Goal: Task Accomplishment & Management: Complete application form

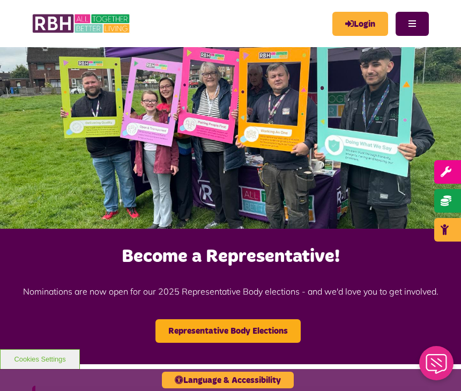
click at [365, 27] on link "Login" at bounding box center [360, 24] width 56 height 24
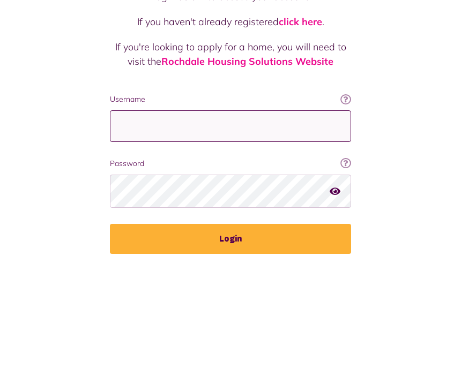
type input "**********"
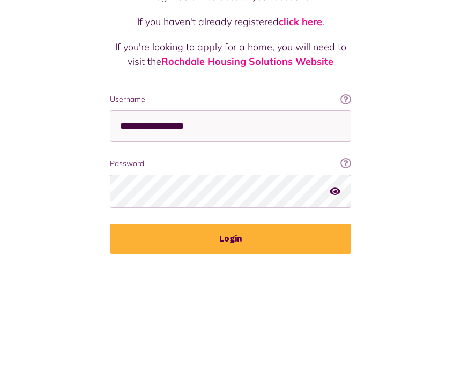
click at [231, 350] on button "Login" at bounding box center [230, 365] width 241 height 30
click at [219, 350] on button "Login" at bounding box center [230, 365] width 241 height 30
click at [235, 350] on button "Login" at bounding box center [230, 365] width 241 height 30
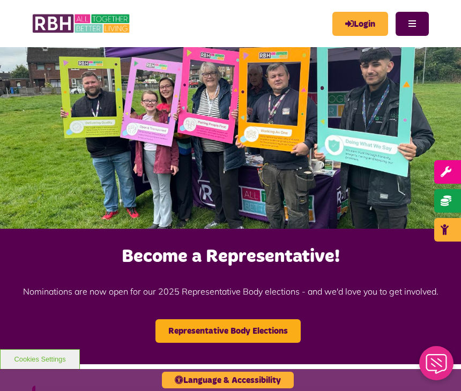
click at [353, 24] on link "Login" at bounding box center [360, 24] width 56 height 24
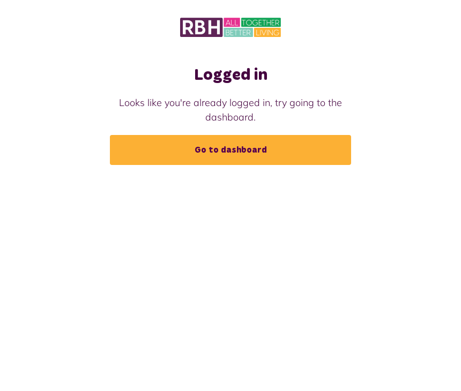
click at [213, 150] on link "Go to dashboard" at bounding box center [230, 150] width 241 height 30
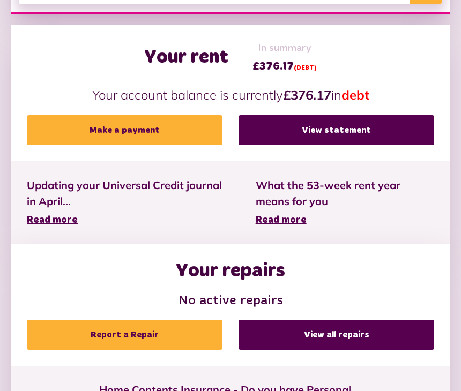
scroll to position [375, 0]
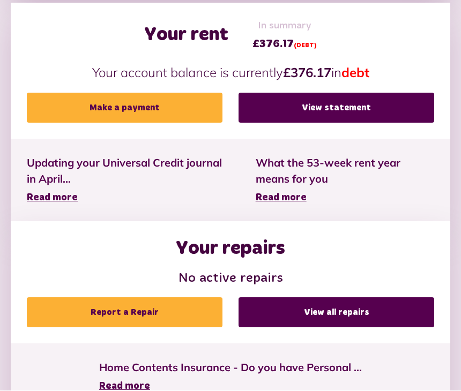
click at [114, 309] on link "Report a Repair" at bounding box center [125, 313] width 196 height 30
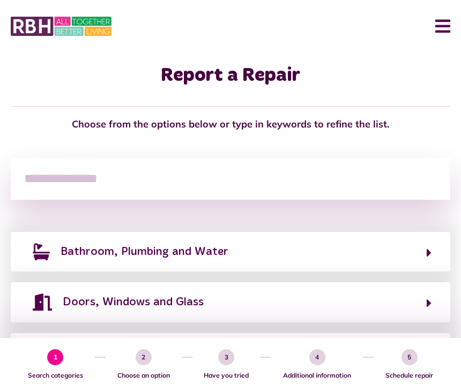
scroll to position [9, 0]
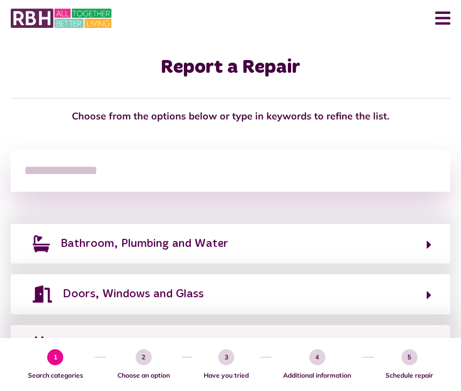
click at [424, 249] on button "Bathroom, Plumbing and Water" at bounding box center [230, 244] width 402 height 18
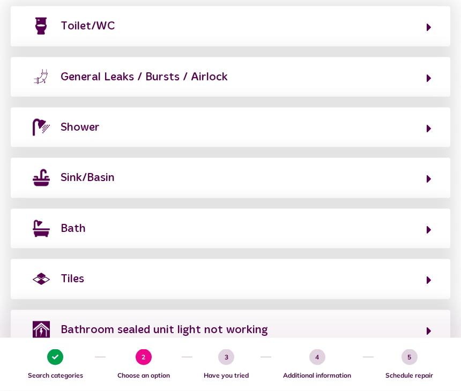
click at [425, 175] on button "Sink/Basin" at bounding box center [230, 178] width 402 height 18
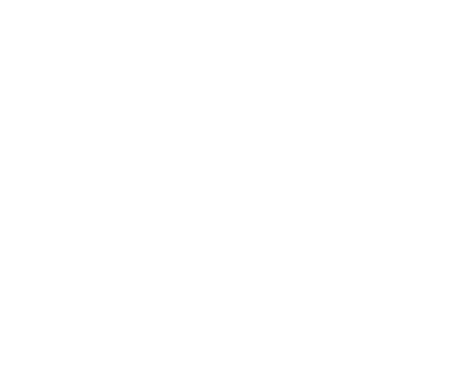
scroll to position [115, 0]
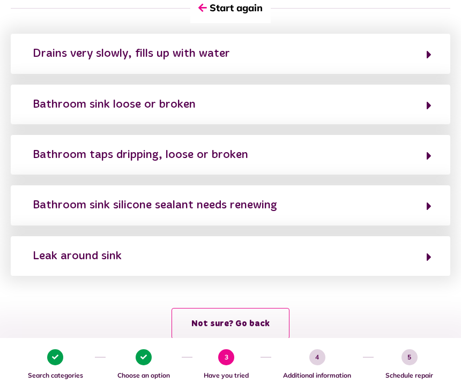
click at [427, 154] on icon "button" at bounding box center [429, 156] width 5 height 13
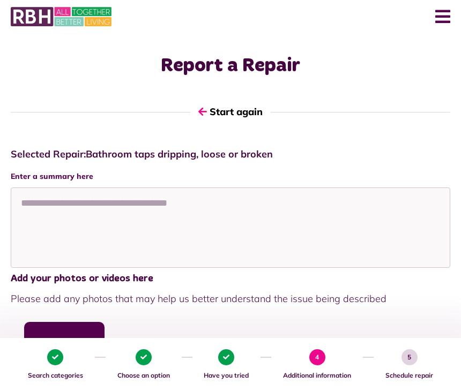
scroll to position [0, 0]
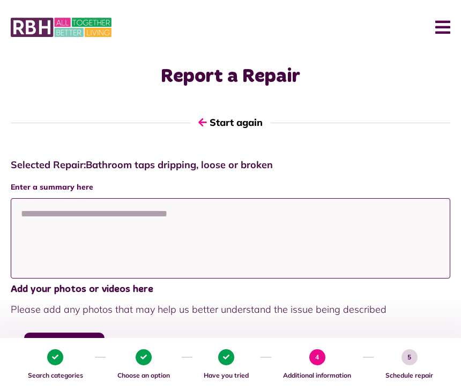
click at [55, 236] on textarea at bounding box center [231, 238] width 440 height 80
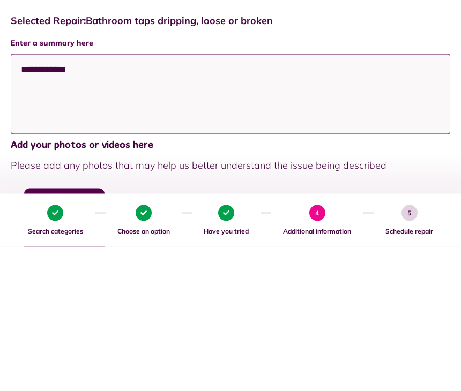
click at [62, 198] on textarea "**********" at bounding box center [231, 238] width 440 height 80
click at [68, 198] on textarea "**********" at bounding box center [231, 238] width 440 height 80
click at [132, 198] on textarea "**********" at bounding box center [231, 238] width 440 height 80
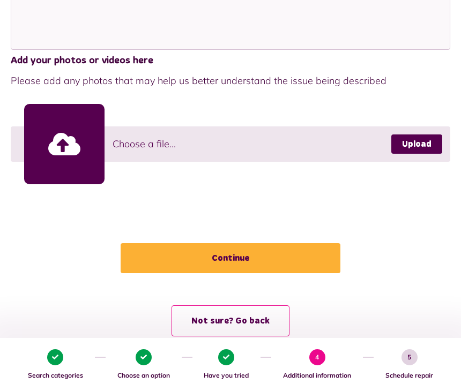
scroll to position [232, 0]
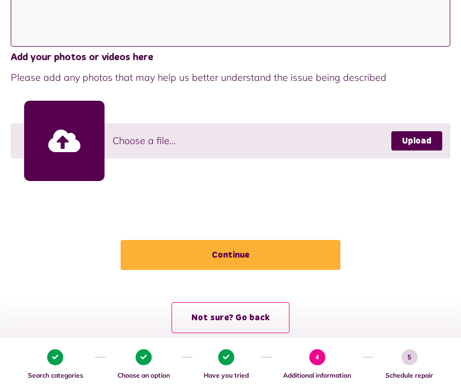
type textarea "**********"
click at [246, 251] on button "Continue" at bounding box center [231, 255] width 220 height 30
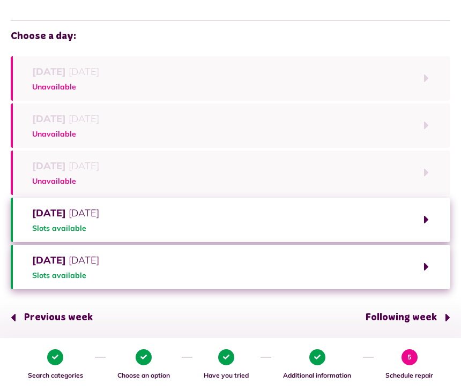
scroll to position [84, 0]
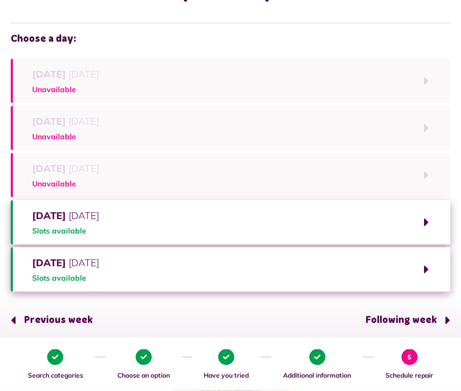
click at [426, 221] on button "Thursday 4th September 2025 Slots available" at bounding box center [231, 223] width 440 height 45
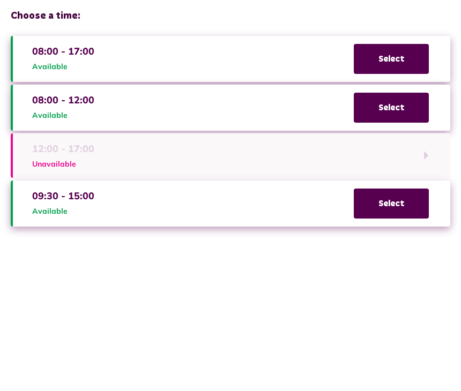
scroll to position [0, 0]
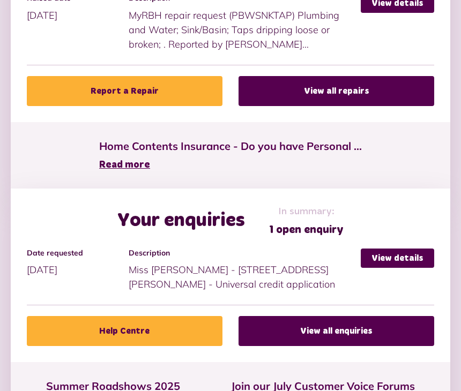
scroll to position [692, 0]
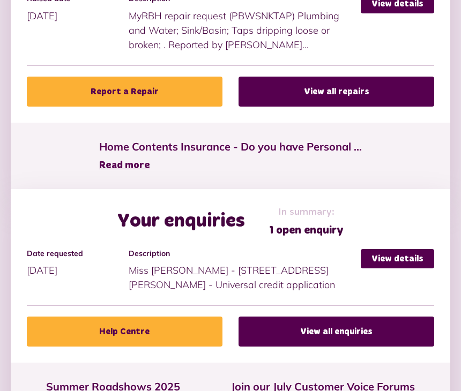
click at [394, 254] on link "View details" at bounding box center [397, 258] width 73 height 19
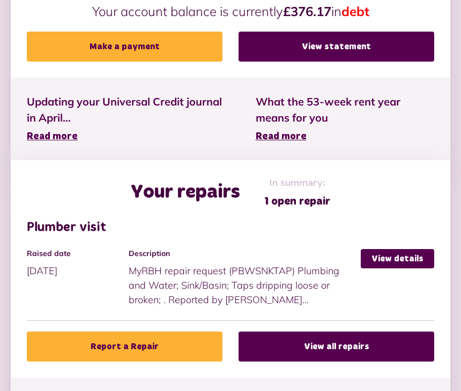
scroll to position [436, 0]
click at [388, 260] on link "View details" at bounding box center [397, 258] width 73 height 19
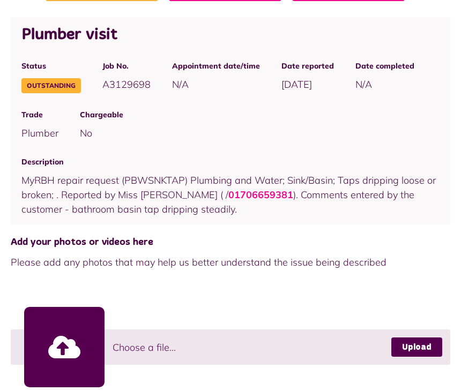
scroll to position [182, 0]
click at [163, 194] on span "MyRBH repair request (PBWSNKTAP) Plumbing and Water; Sink/Basin; Taps dripping …" at bounding box center [228, 194] width 414 height 41
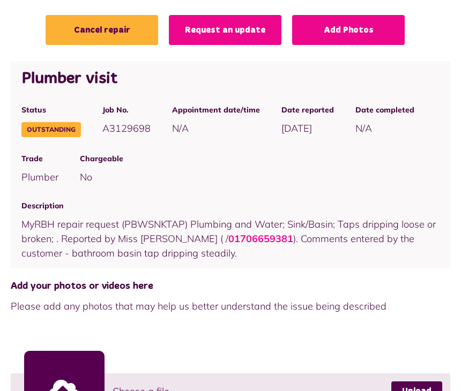
scroll to position [138, 0]
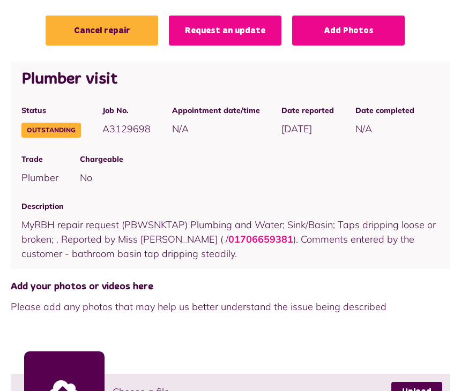
click at [150, 312] on span "Please add any photos that may help us better understand the issue being descri…" at bounding box center [231, 307] width 440 height 14
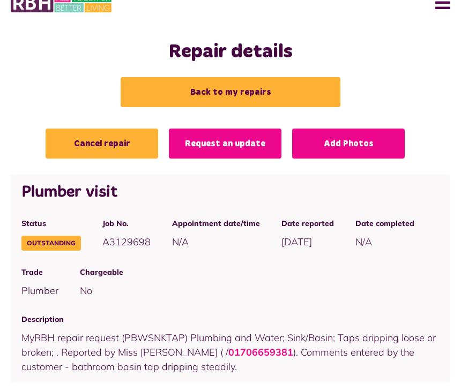
scroll to position [25, 0]
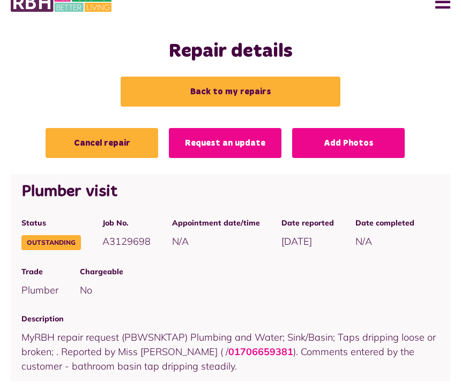
click at [90, 143] on link "Cancel repair" at bounding box center [102, 143] width 113 height 30
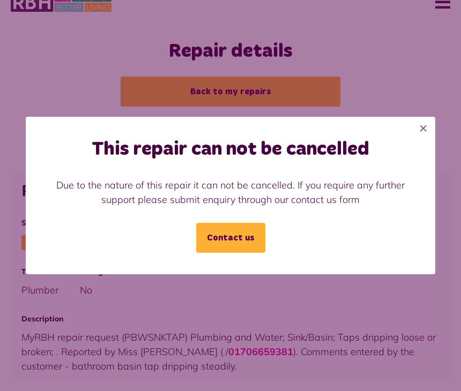
click at [418, 140] on button "×" at bounding box center [424, 129] width 24 height 24
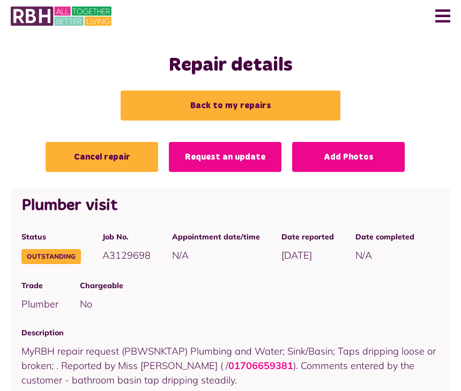
scroll to position [12, 0]
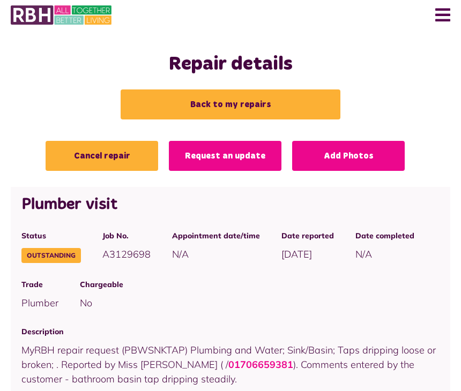
click at [219, 106] on link "Back to my repairs" at bounding box center [231, 105] width 220 height 30
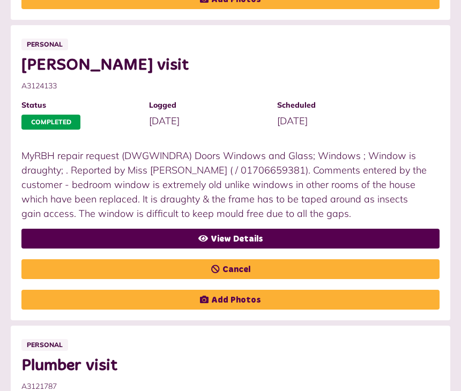
scroll to position [583, 0]
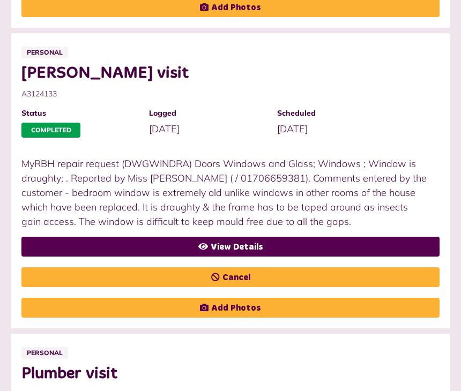
click at [267, 247] on link "View Details" at bounding box center [230, 248] width 418 height 20
